Goal: Download file/media

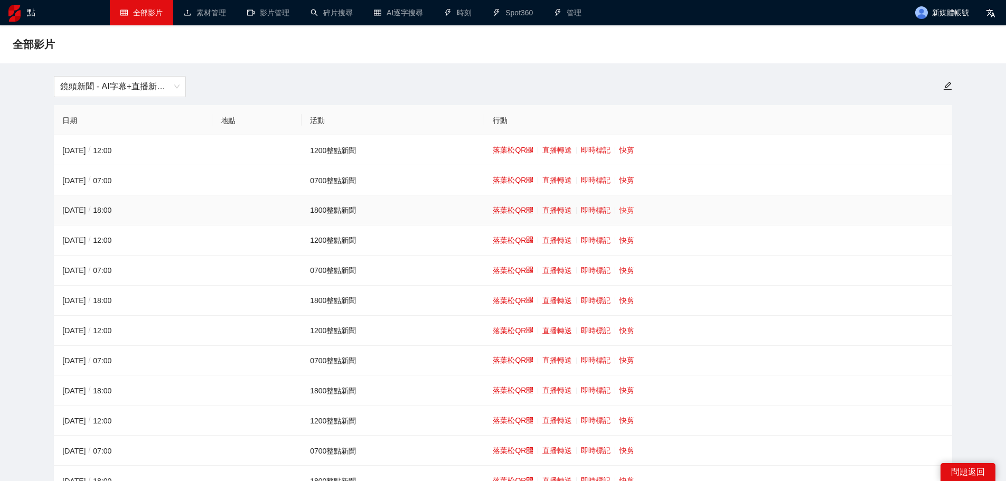
click at [627, 209] on font "快剪" at bounding box center [626, 210] width 15 height 8
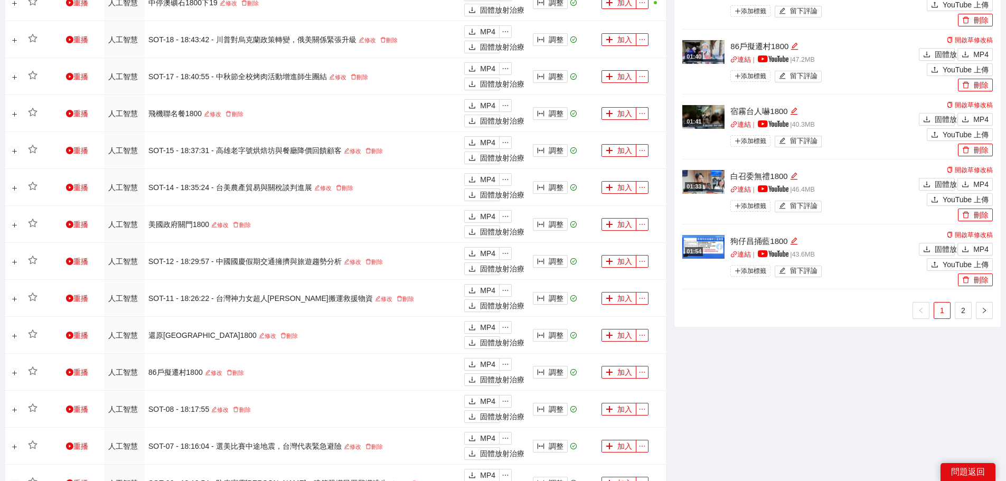
scroll to position [800, 0]
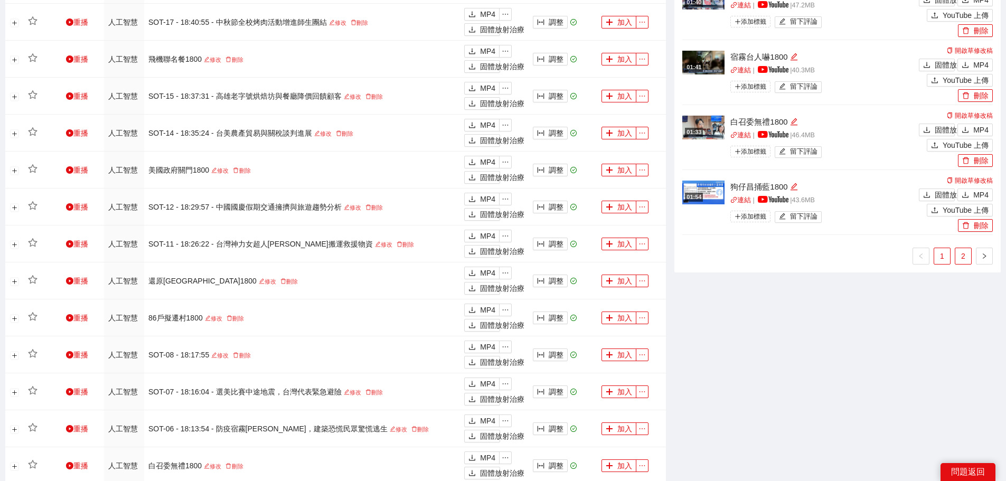
click at [961, 262] on link "2" at bounding box center [963, 256] width 16 height 16
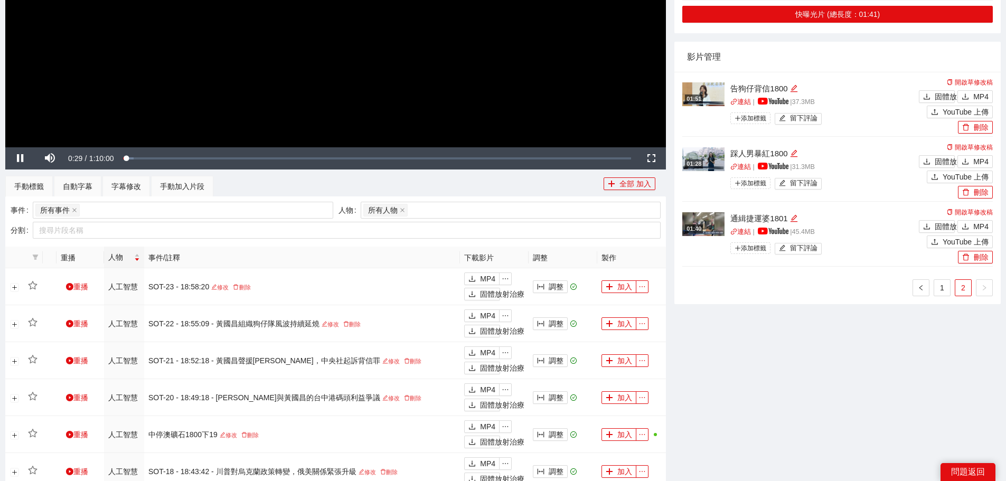
scroll to position [272, 0]
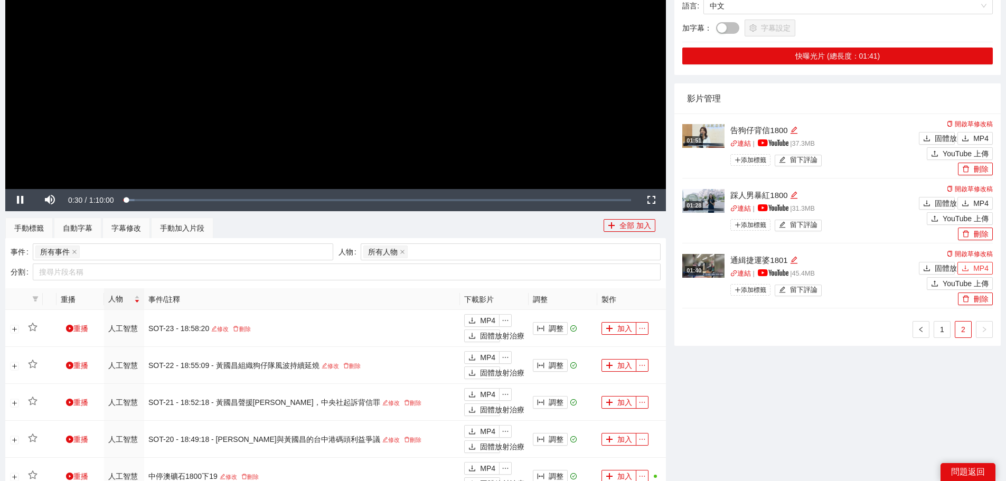
click at [976, 266] on font "MP4" at bounding box center [980, 268] width 15 height 8
click at [981, 200] on font "MP4" at bounding box center [980, 203] width 15 height 8
click at [972, 137] on button "MP4" at bounding box center [974, 138] width 35 height 13
click at [941, 322] on link "1" at bounding box center [942, 330] width 16 height 16
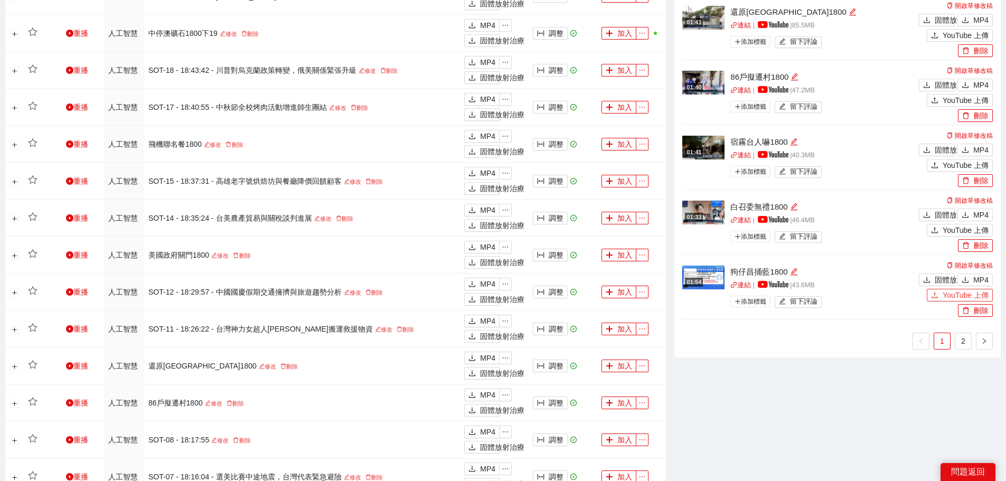
scroll to position [747, 0]
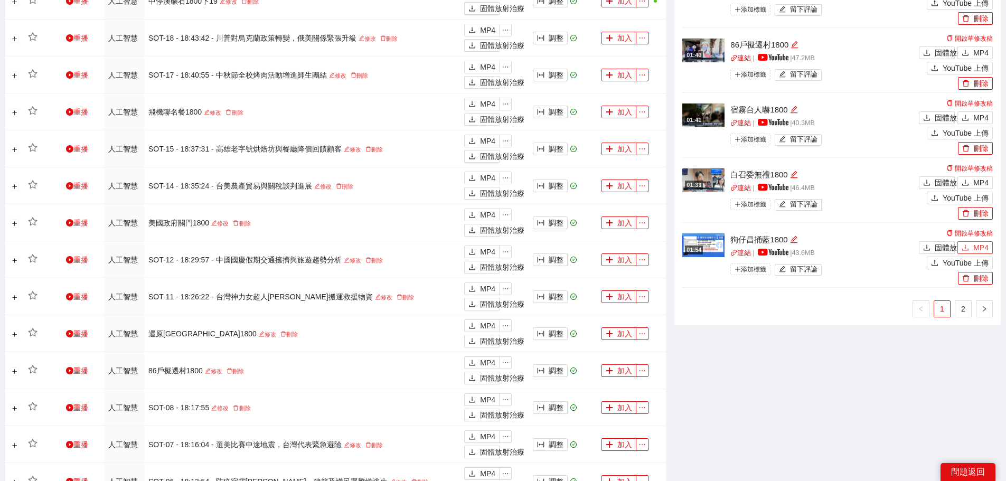
click at [973, 241] on button "MP4" at bounding box center [974, 247] width 35 height 13
click at [975, 178] on font "MP4" at bounding box center [980, 182] width 15 height 8
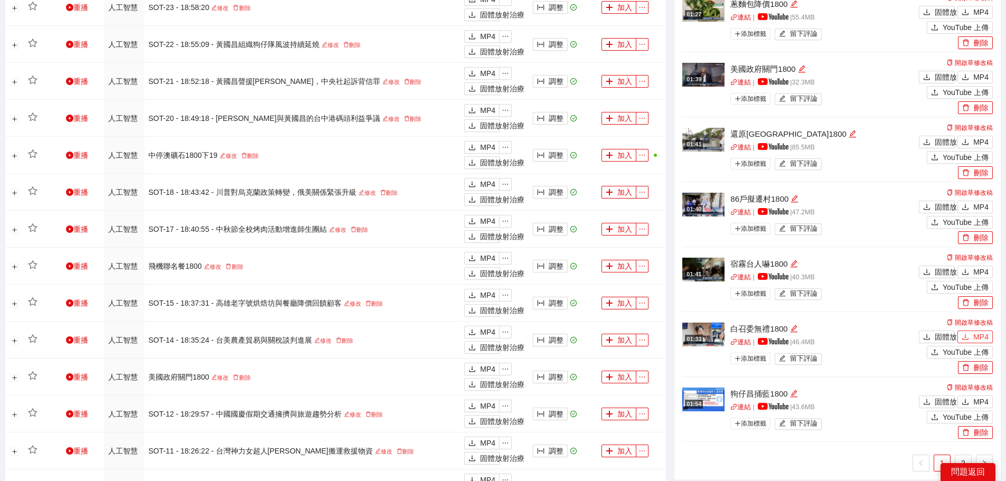
scroll to position [536, 0]
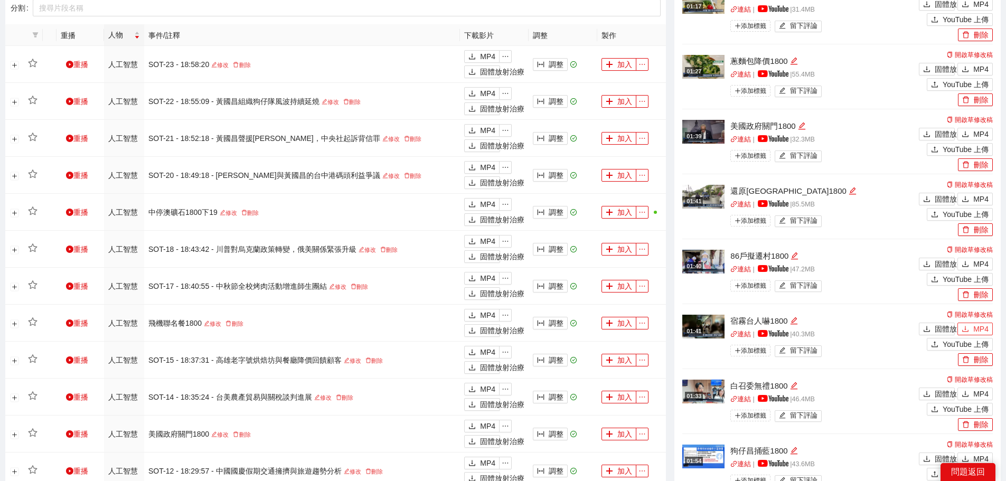
click at [976, 326] on font "MP4" at bounding box center [980, 329] width 15 height 8
click at [974, 260] on font "MP4" at bounding box center [980, 264] width 15 height 8
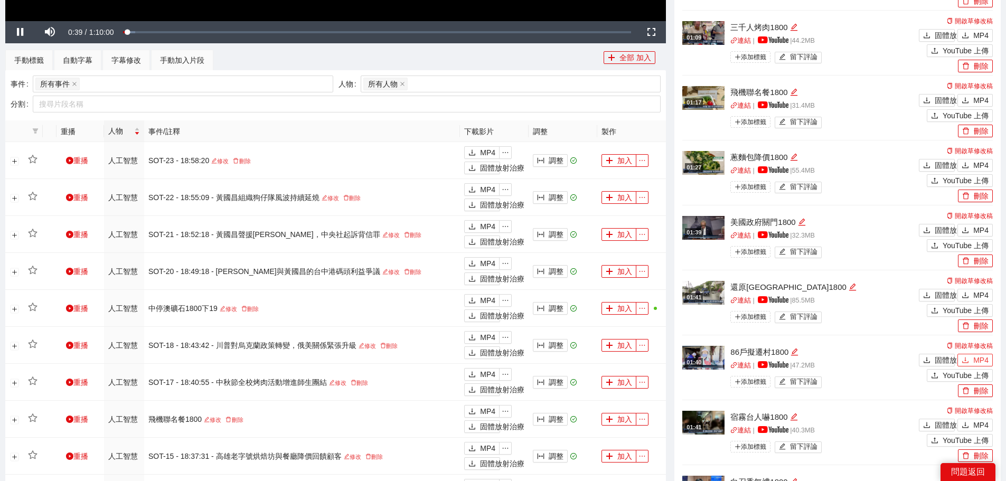
scroll to position [430, 0]
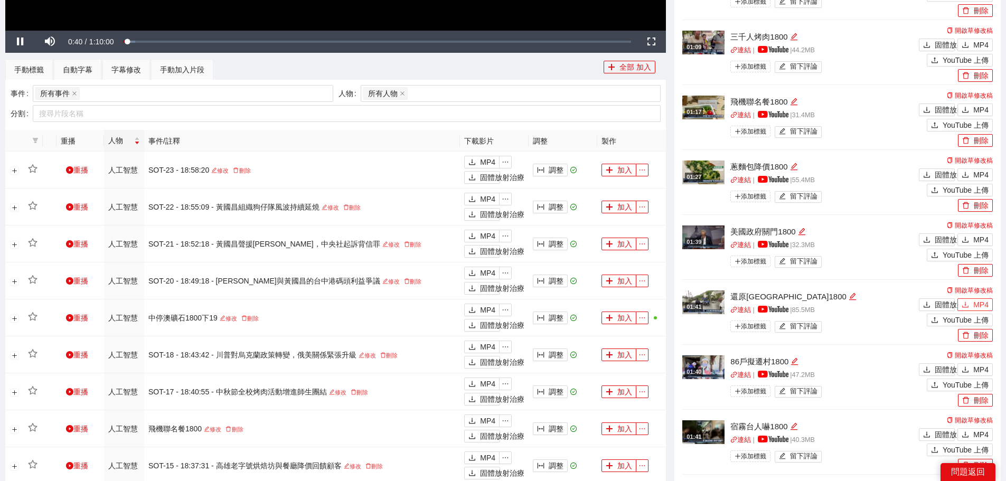
click at [971, 299] on button "MP4" at bounding box center [974, 304] width 35 height 13
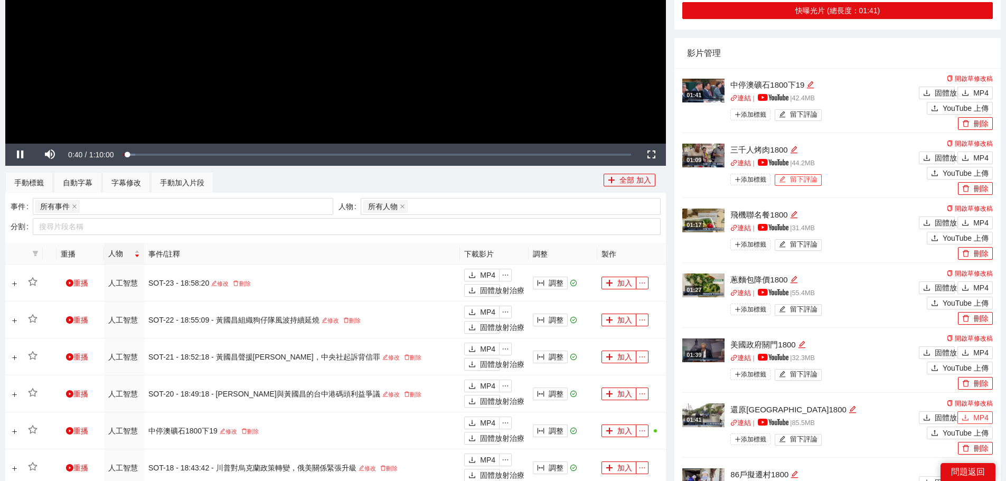
scroll to position [272, 0]
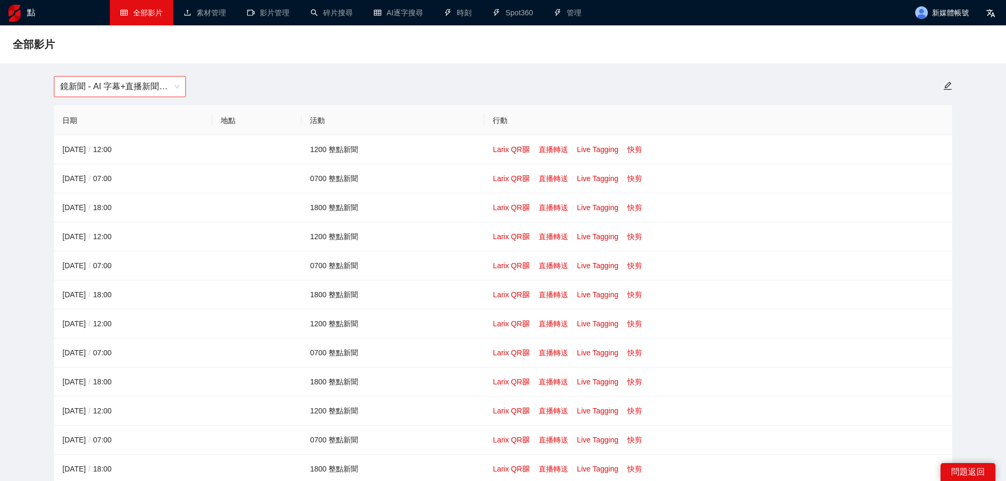
click at [98, 80] on span "鏡新聞 - AI 字幕+直播新聞（[DATE]-[DATE]）" at bounding box center [119, 87] width 119 height 20
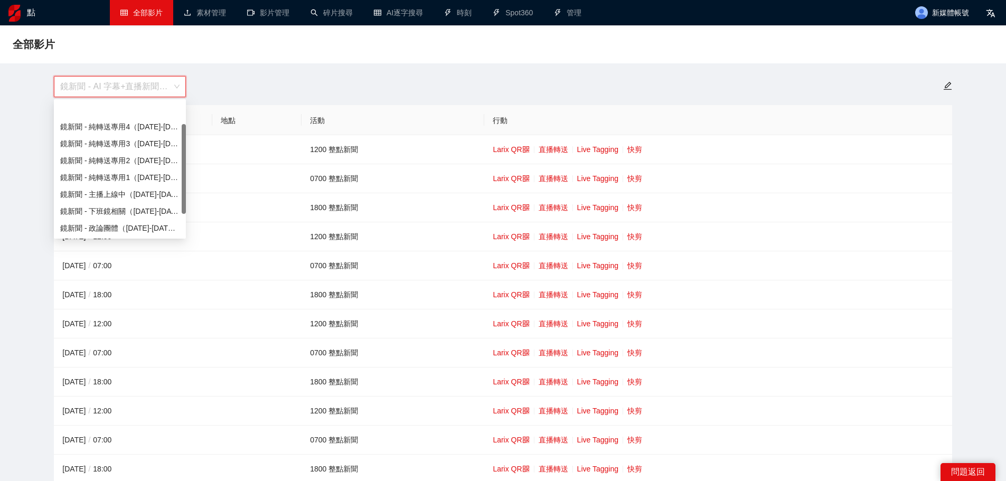
scroll to position [34, 0]
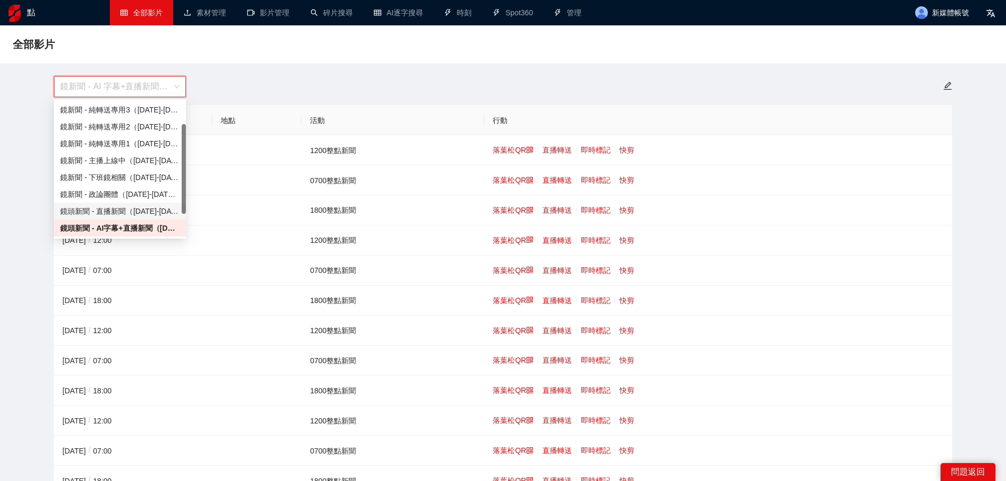
click at [116, 209] on font "鏡頭新聞 - 直播新聞（[DATE]-[DATE]）" at bounding box center [124, 211] width 129 height 8
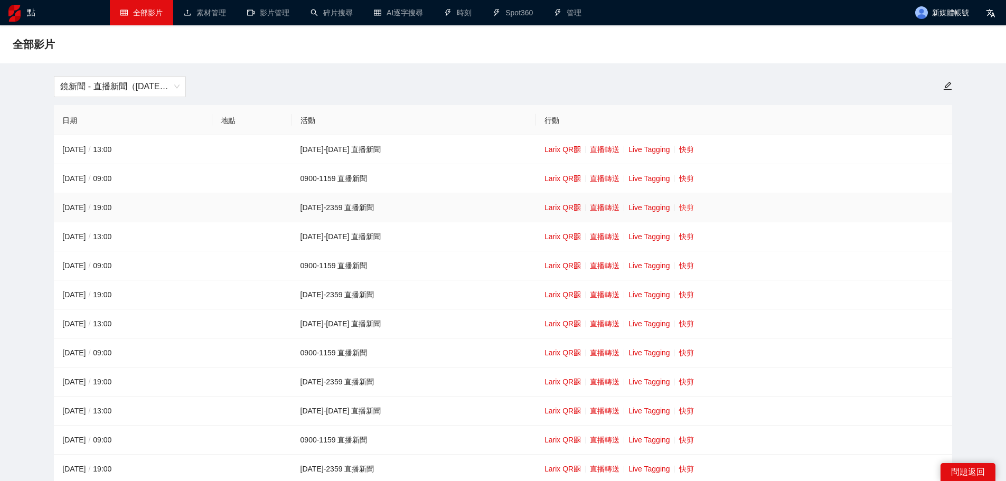
click at [679, 209] on link "快剪" at bounding box center [686, 207] width 15 height 8
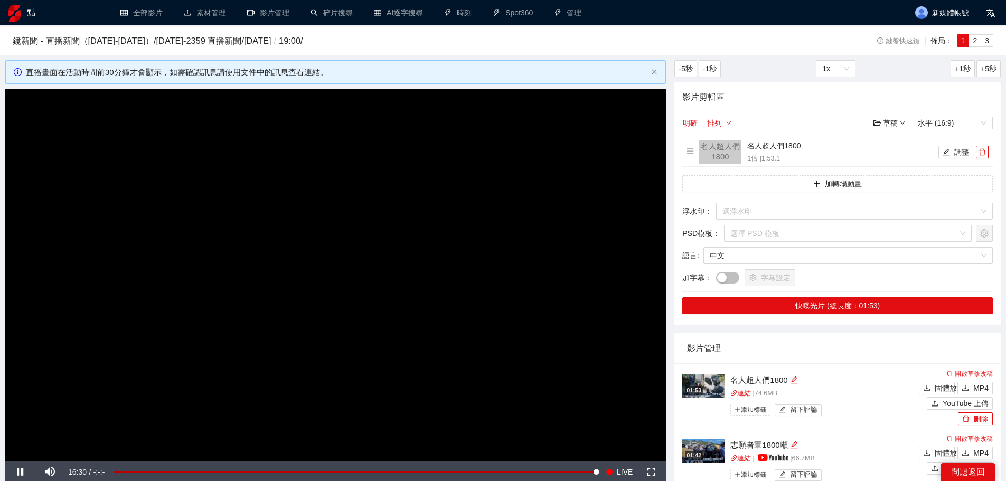
click at [331, 243] on video "Video Player" at bounding box center [335, 275] width 661 height 372
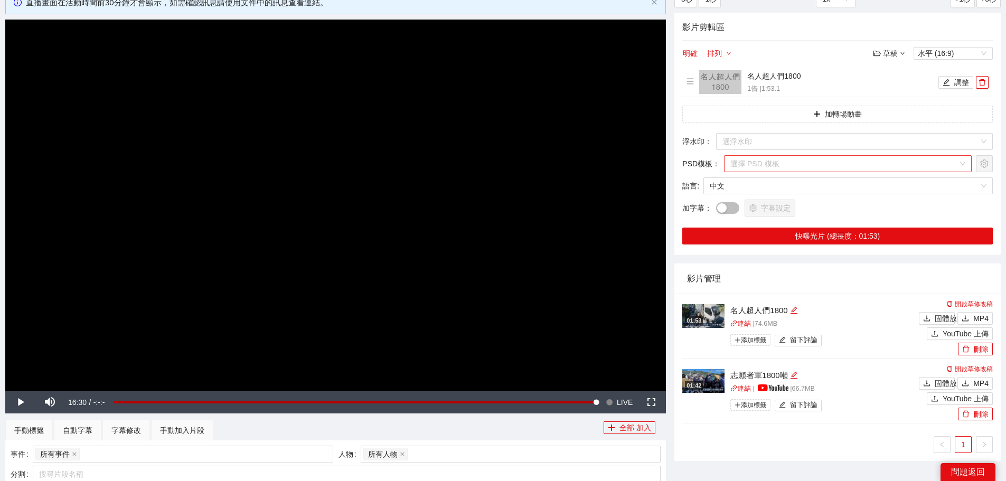
scroll to position [211, 0]
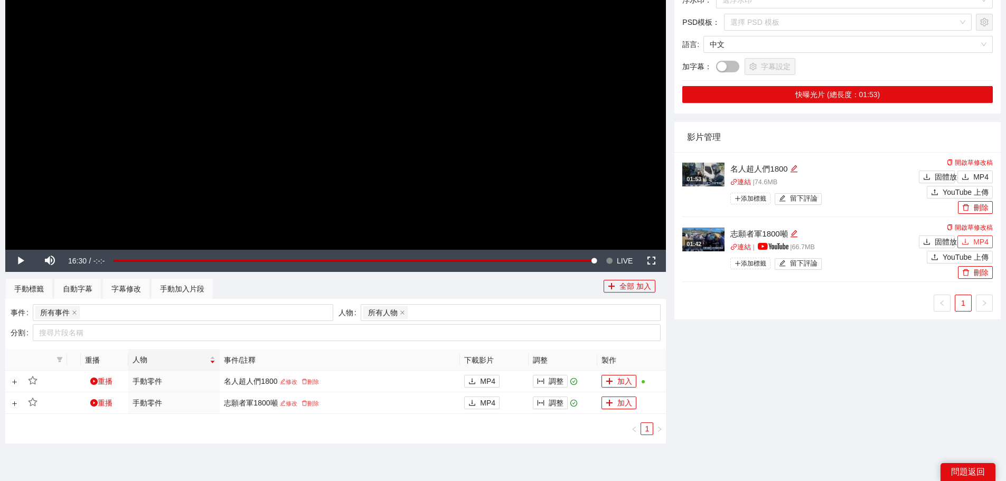
click at [976, 238] on font "MP4" at bounding box center [980, 242] width 15 height 8
click at [971, 176] on button "MP4" at bounding box center [974, 177] width 35 height 13
